Goal: Task Accomplishment & Management: Complete application form

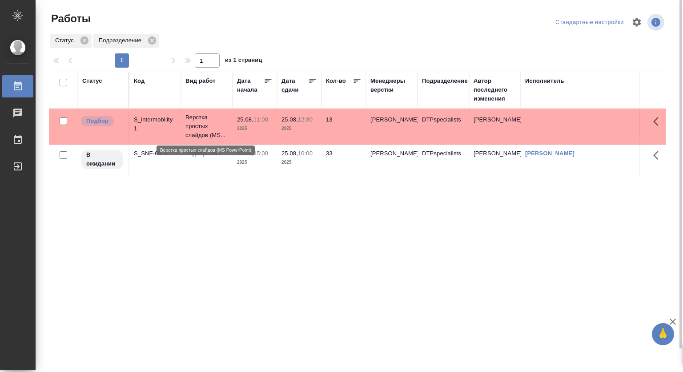
click at [199, 121] on p "Верстка простых слайдов (MS..." at bounding box center [206, 126] width 43 height 27
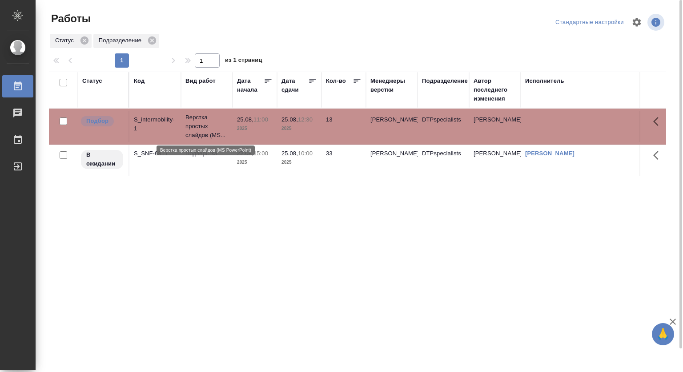
click at [199, 121] on p "Верстка простых слайдов (MS..." at bounding box center [206, 126] width 43 height 27
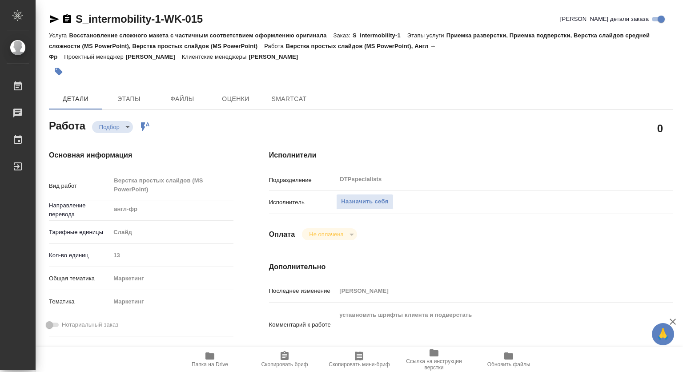
type textarea "x"
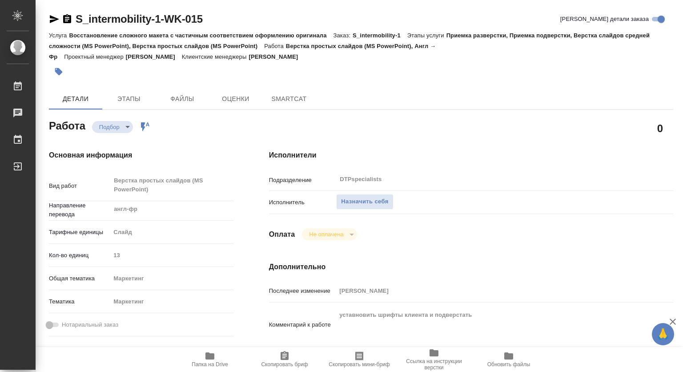
type textarea "x"
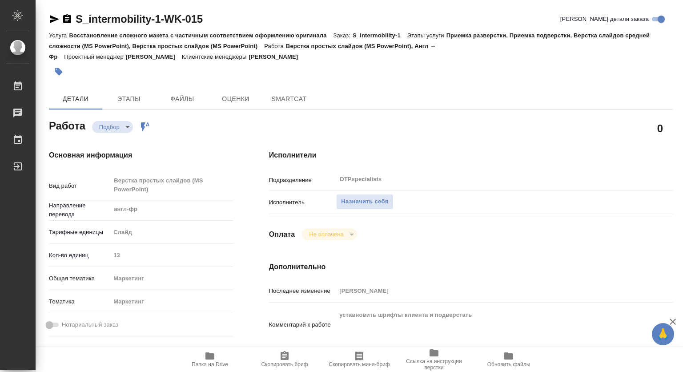
type textarea "x"
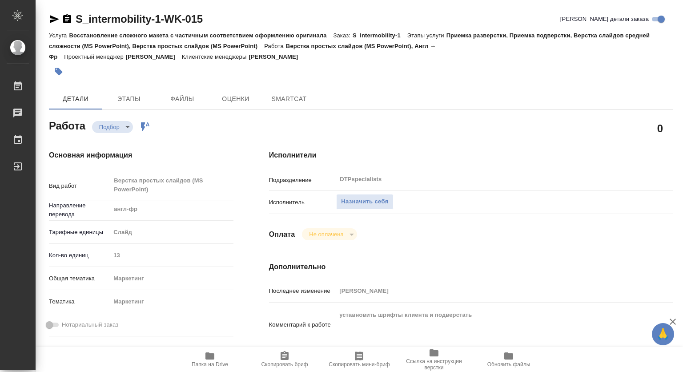
type textarea "x"
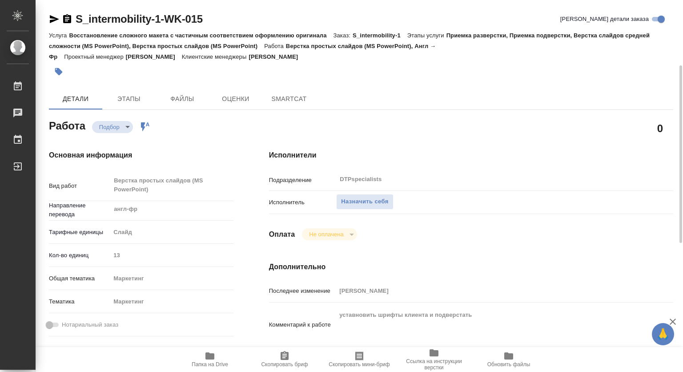
type textarea "x"
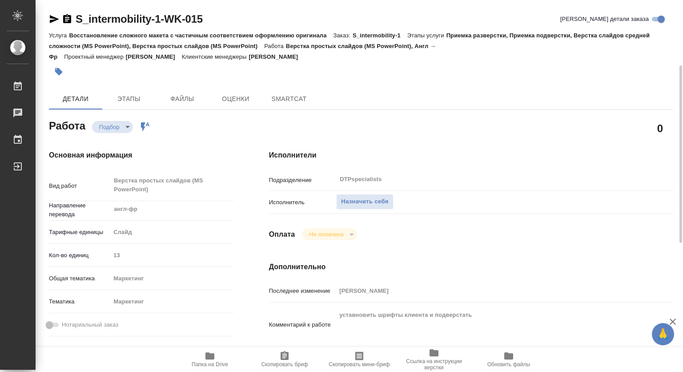
scroll to position [44, 0]
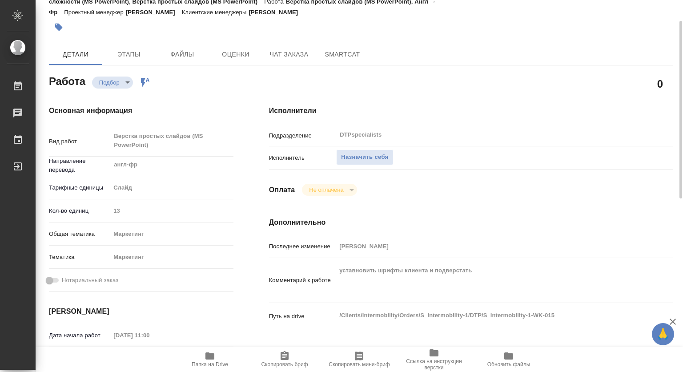
type textarea "x"
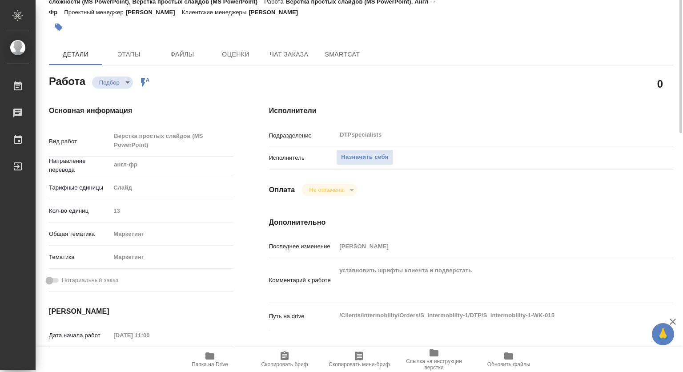
scroll to position [0, 0]
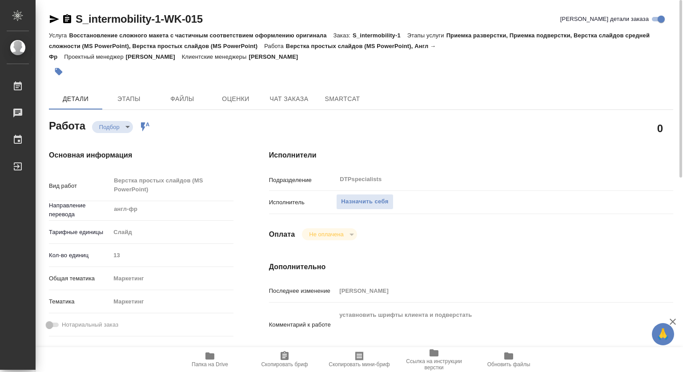
type textarea "x"
